Goal: Ask a question

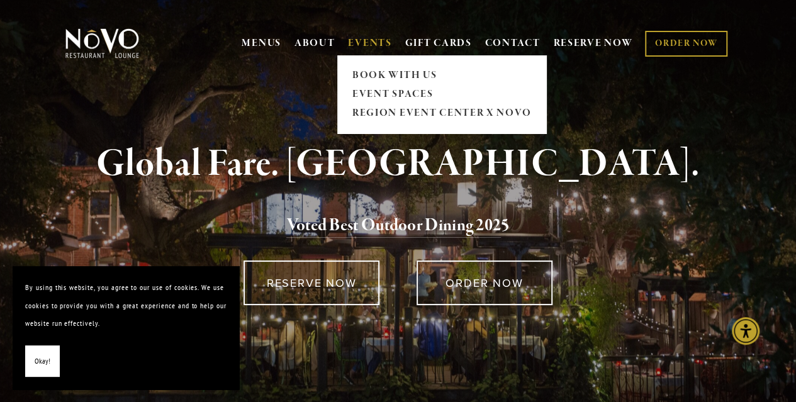
click at [367, 40] on link "EVENTS" at bounding box center [369, 43] width 43 height 13
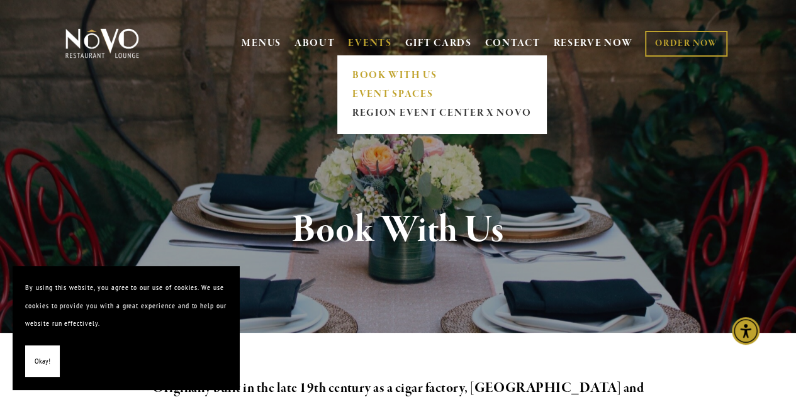
click at [382, 91] on link "EVENT SPACES" at bounding box center [441, 94] width 187 height 19
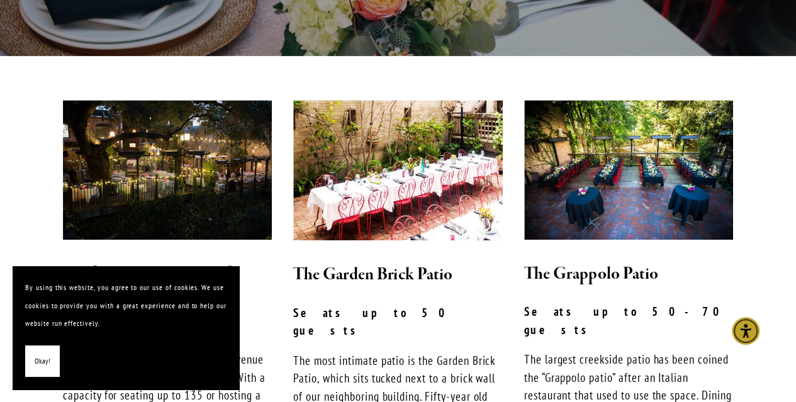
scroll to position [277, 0]
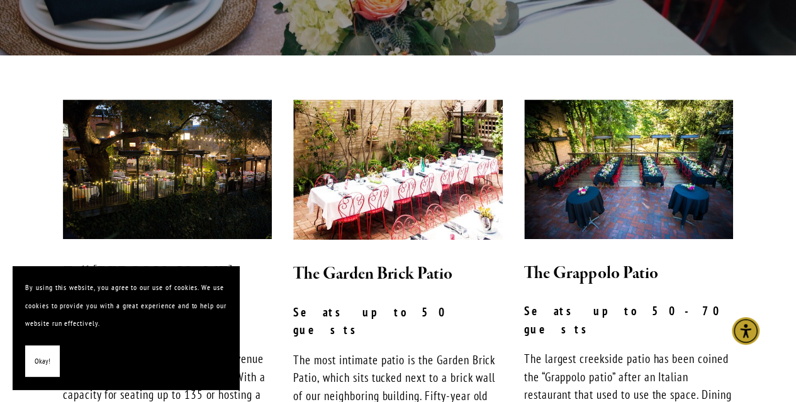
click at [411, 167] on img at bounding box center [397, 169] width 209 height 140
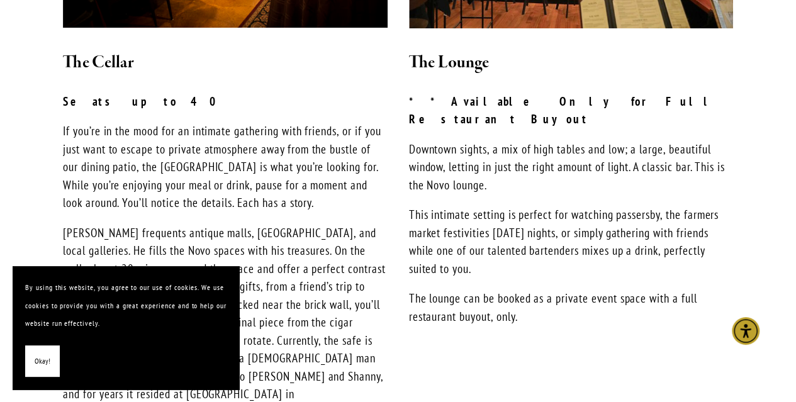
scroll to position [1112, 0]
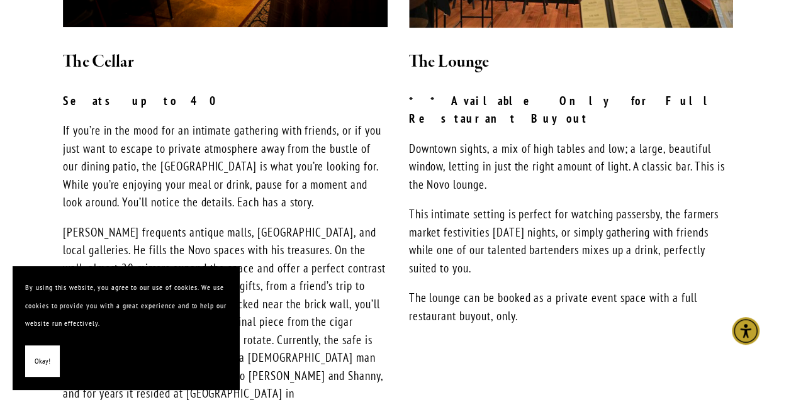
click at [53, 360] on button "Okay!" at bounding box center [42, 361] width 35 height 32
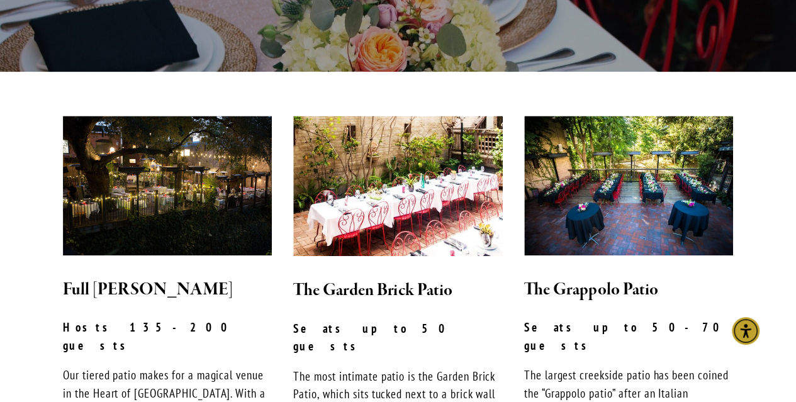
scroll to position [0, 0]
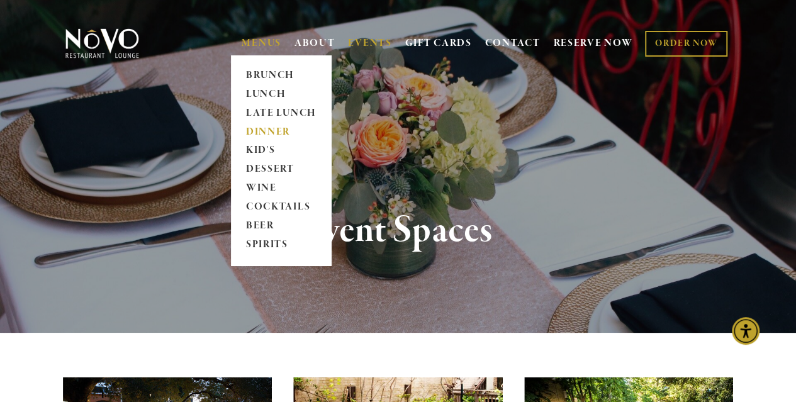
click at [255, 134] on link "DINNER" at bounding box center [280, 132] width 79 height 19
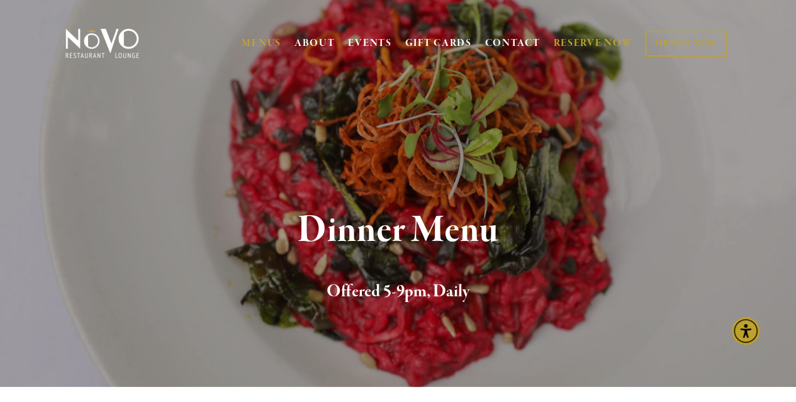
click at [594, 43] on link "RESERVE NOW" at bounding box center [592, 43] width 79 height 24
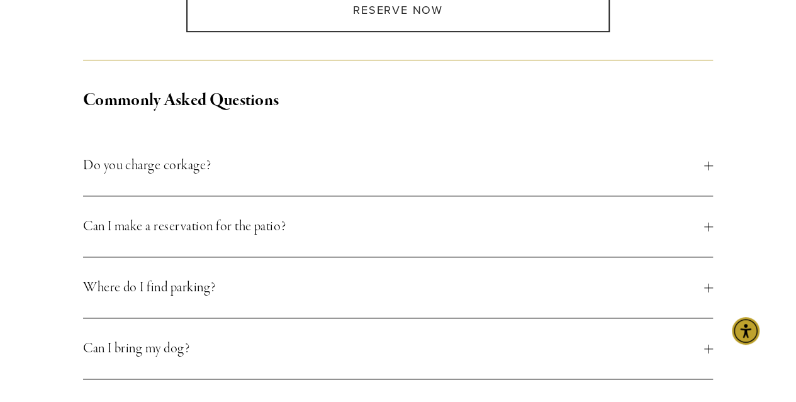
scroll to position [436, 0]
click at [238, 226] on span "Can I make a reservation for the patio?" at bounding box center [393, 227] width 621 height 23
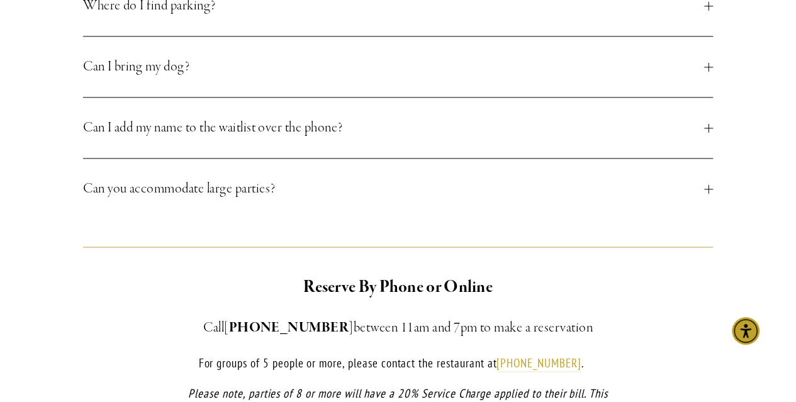
scroll to position [812, 0]
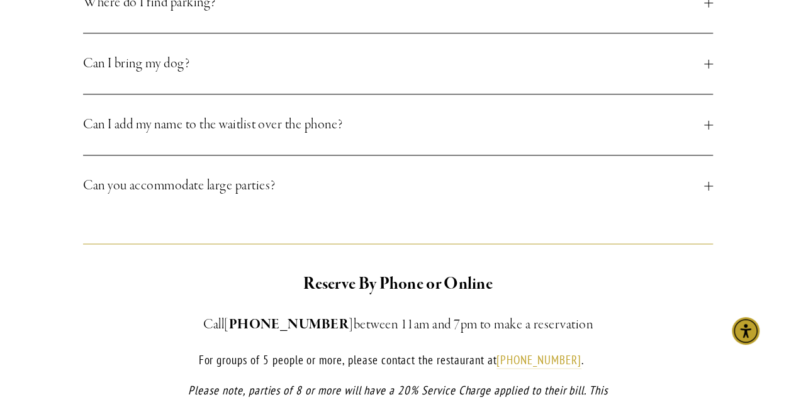
click at [230, 189] on span "Can you accommodate large parties?" at bounding box center [393, 185] width 621 height 23
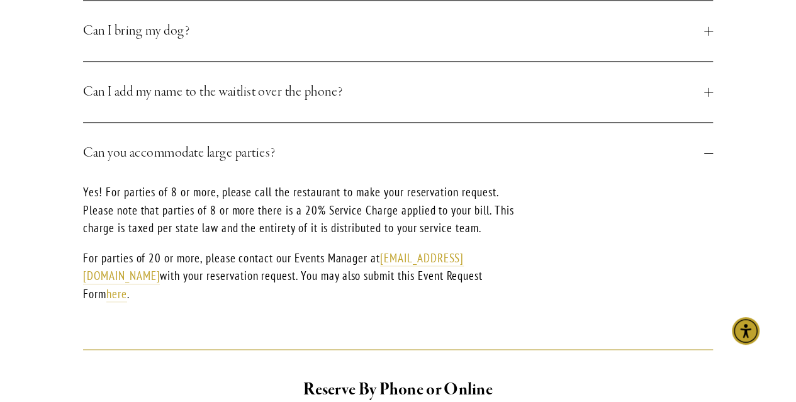
scroll to position [756, 0]
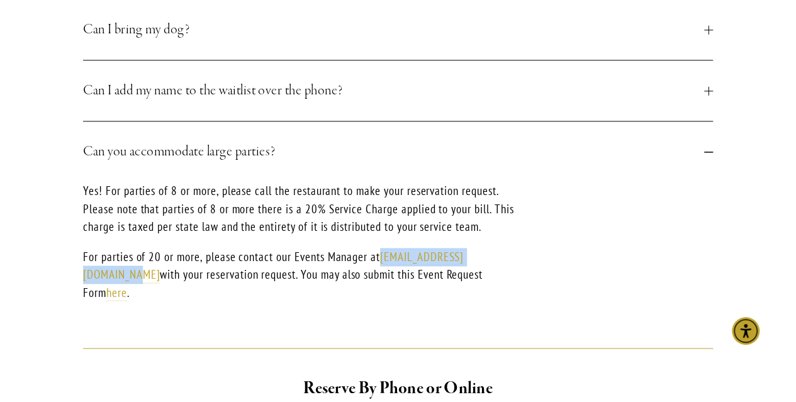
drag, startPoint x: 552, startPoint y: 259, endPoint x: 384, endPoint y: 261, distance: 167.9
click at [384, 261] on div "Yes! For parties of 8 or more, please call the restaurant to make your reservat…" at bounding box center [397, 251] width 629 height 138
click at [127, 285] on link "here" at bounding box center [116, 293] width 21 height 16
